Goal: Find specific page/section: Locate a particular part of the current website

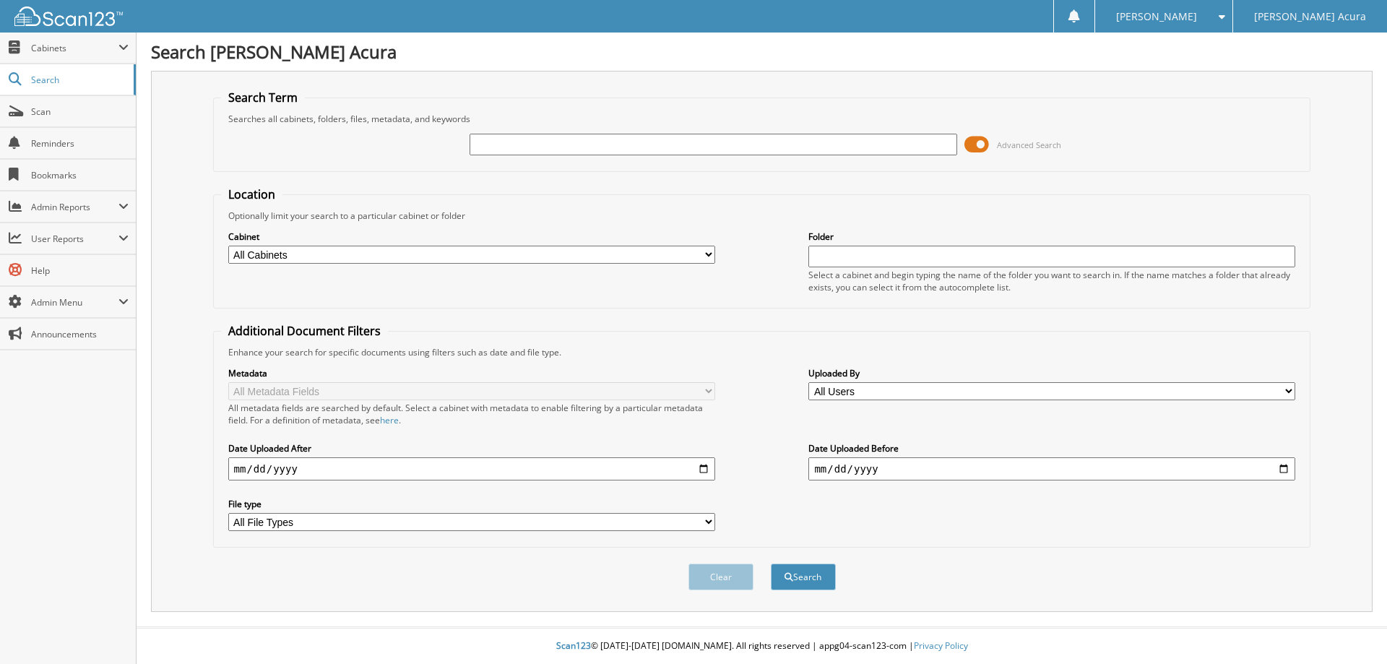
click at [538, 150] on input "text" at bounding box center [713, 145] width 487 height 22
type input "utility"
click at [473, 251] on select "All Cabinets ACCOUNTS PAYABLE ACCOUNTS PAYABLE DIGITAL ACCOUNTS RECEIVABLE AP A…" at bounding box center [471, 255] width 487 height 18
select select "24597"
click at [228, 246] on select "All Cabinets ACCOUNTS PAYABLE ACCOUNTS PAYABLE DIGITAL ACCOUNTS RECEIVABLE AP A…" at bounding box center [471, 255] width 487 height 18
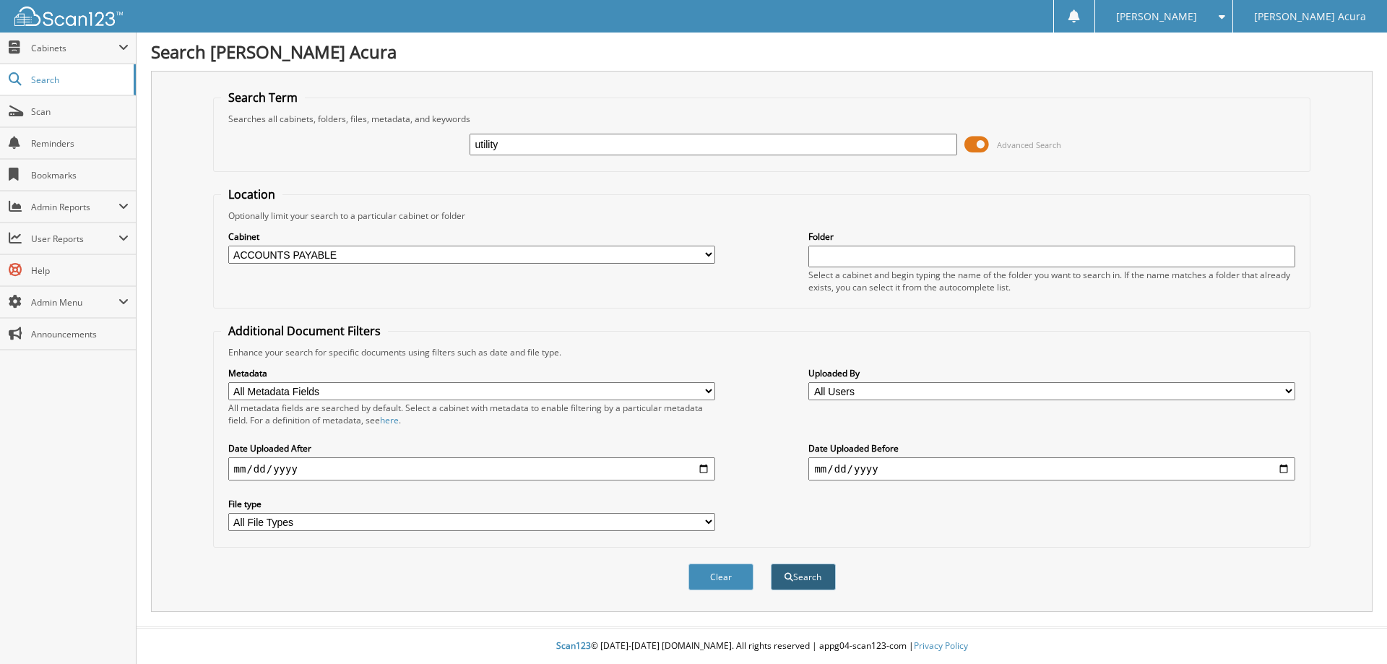
click at [791, 575] on span "submit" at bounding box center [789, 577] width 9 height 9
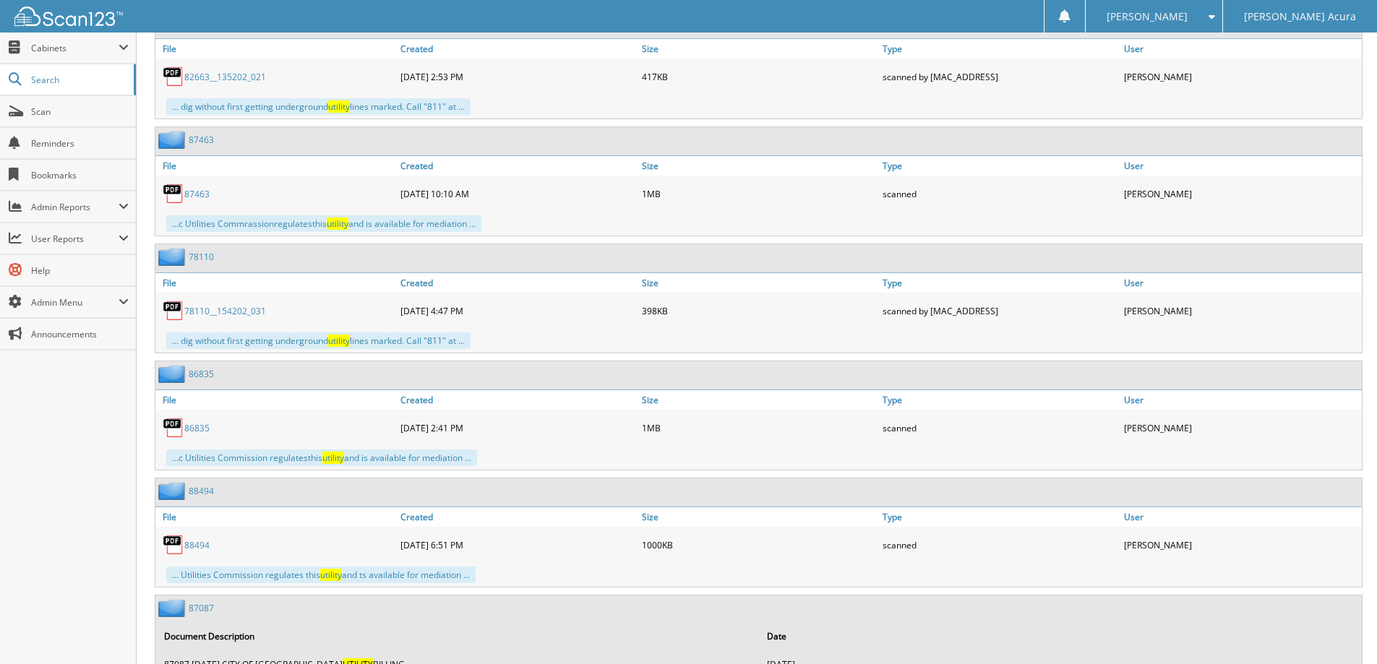
scroll to position [3252, 0]
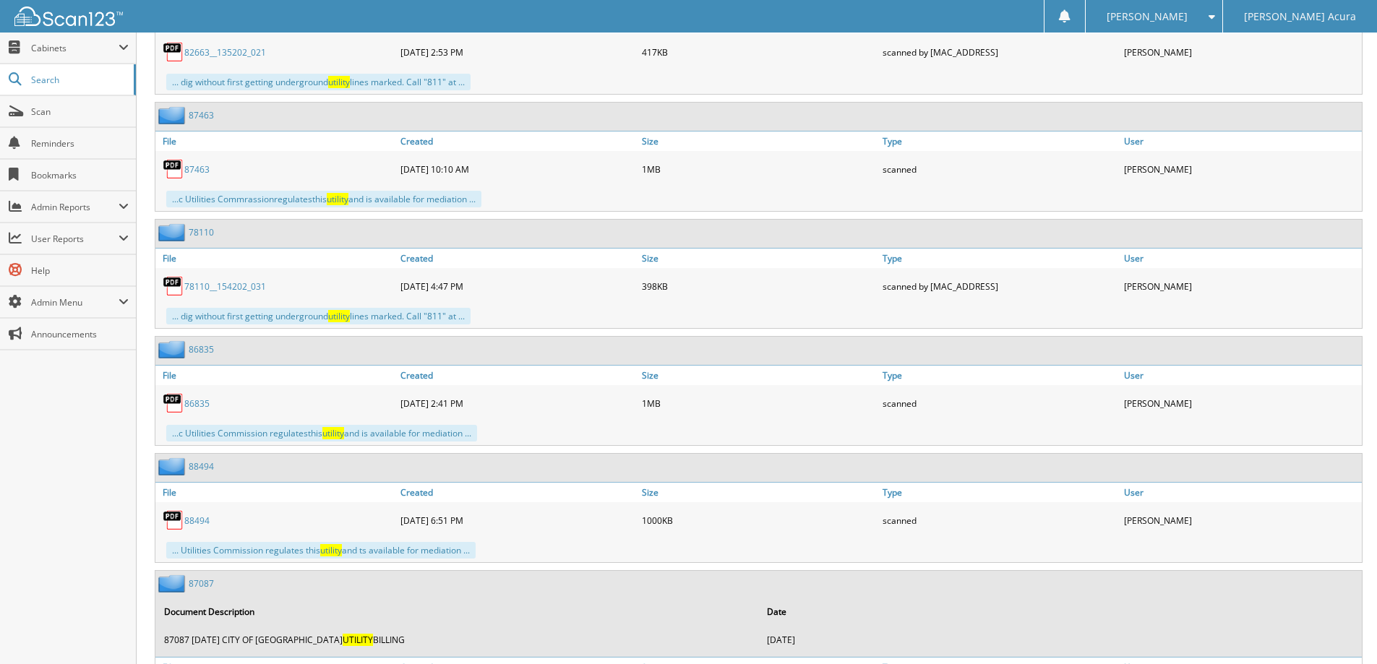
click at [207, 468] on link "88494" at bounding box center [201, 466] width 25 height 12
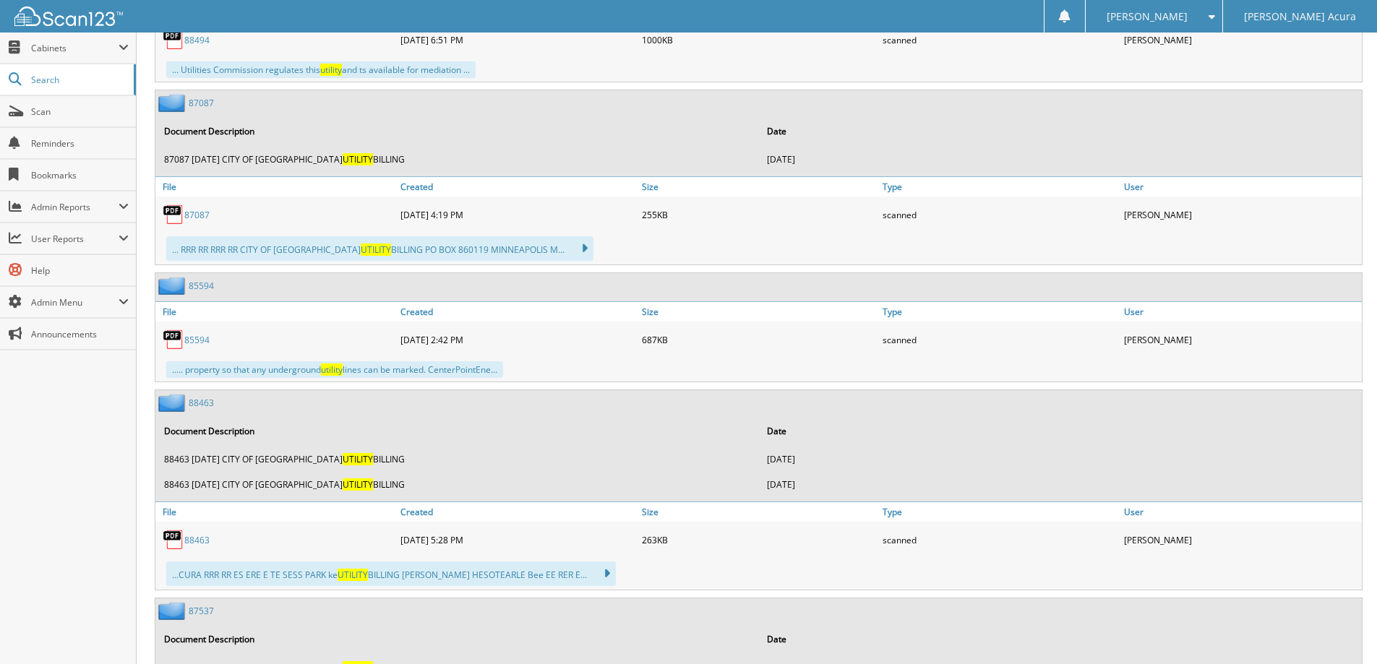
scroll to position [3757, 0]
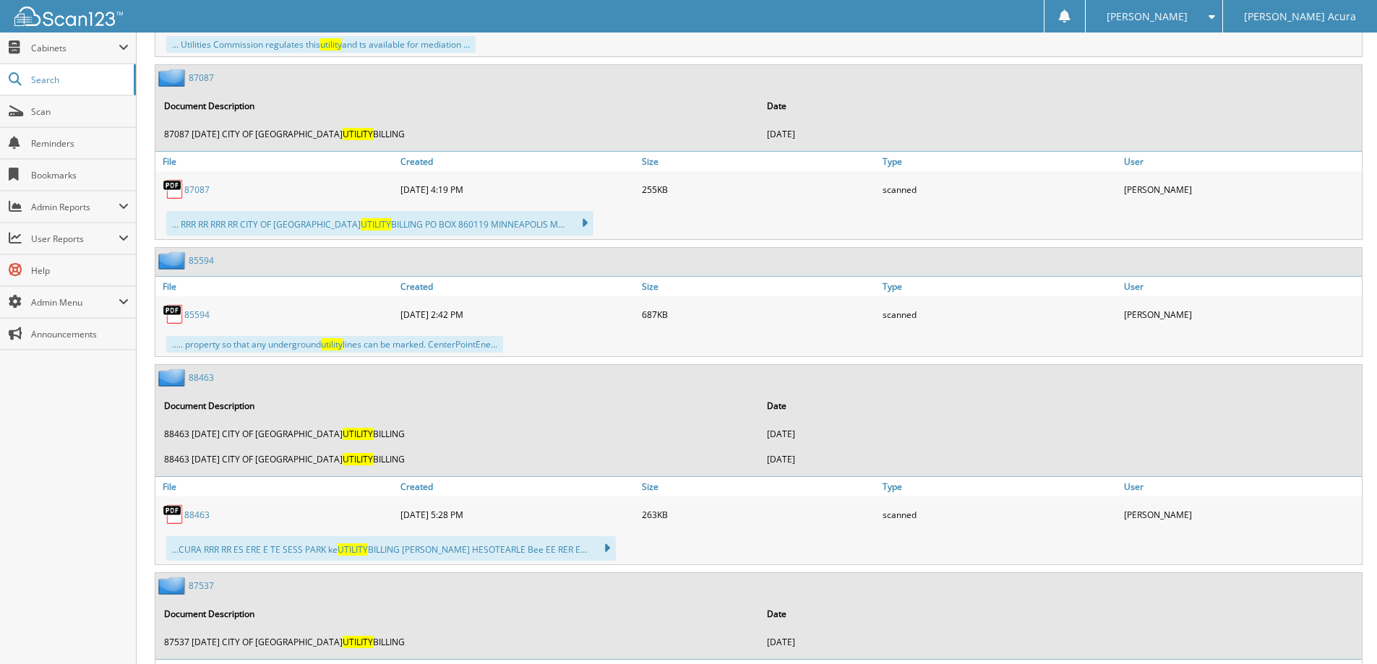
click at [209, 377] on link "88463" at bounding box center [201, 377] width 25 height 12
